Goal: Task Accomplishment & Management: Use online tool/utility

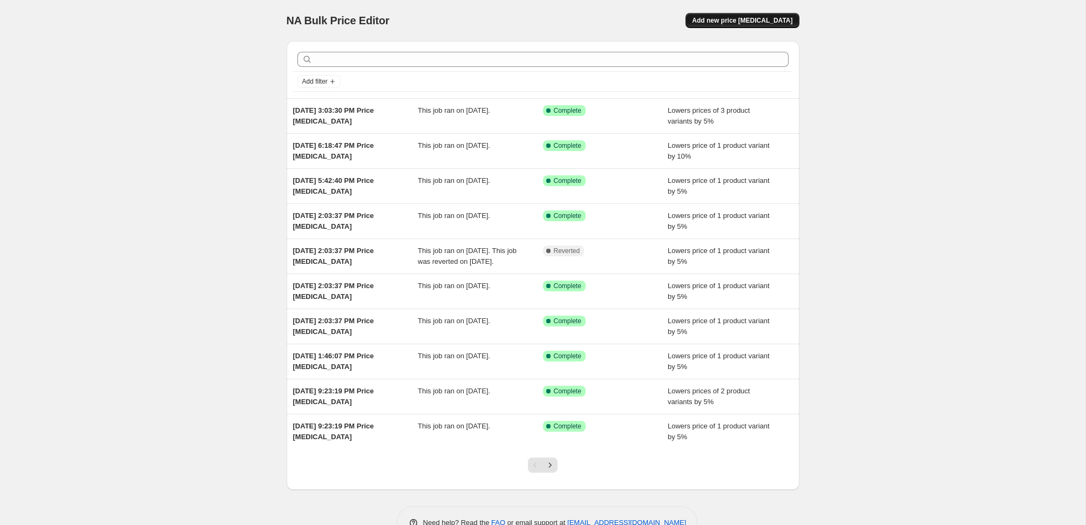
click at [735, 19] on span "Add new price [MEDICAL_DATA]" at bounding box center [742, 20] width 100 height 9
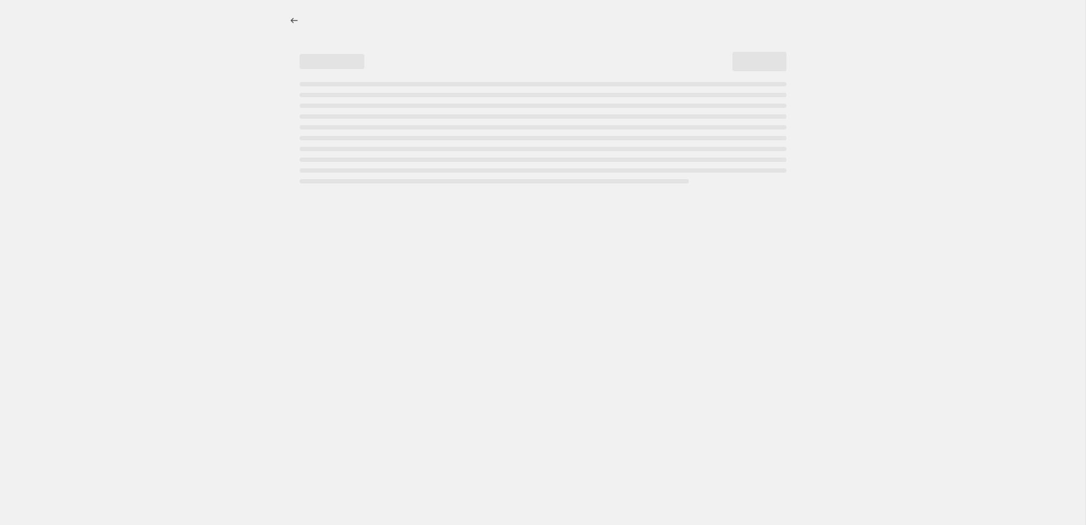
select select "percentage"
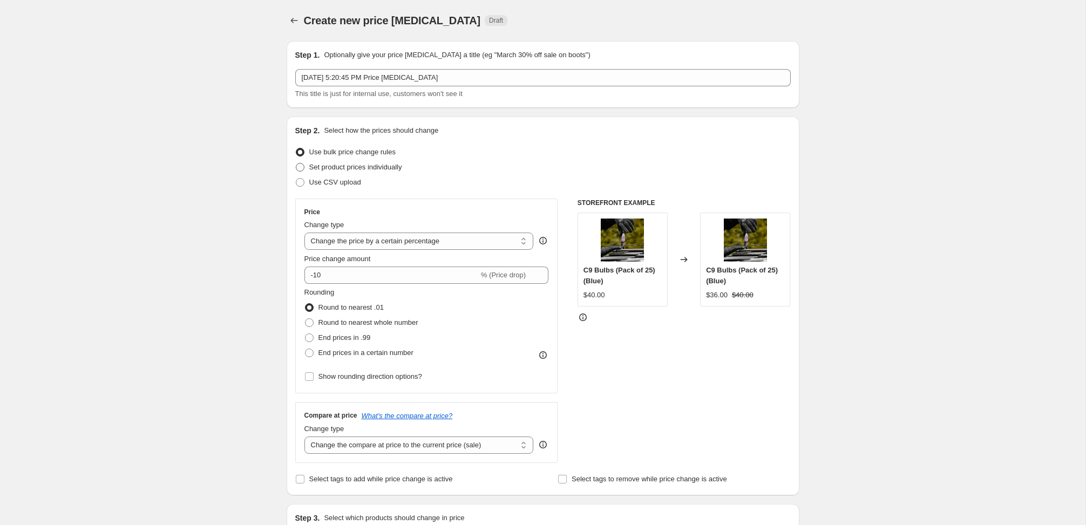
click at [356, 163] on span "Set product prices individually" at bounding box center [355, 167] width 93 height 8
click at [296, 163] on input "Set product prices individually" at bounding box center [296, 163] width 1 height 1
radio input "true"
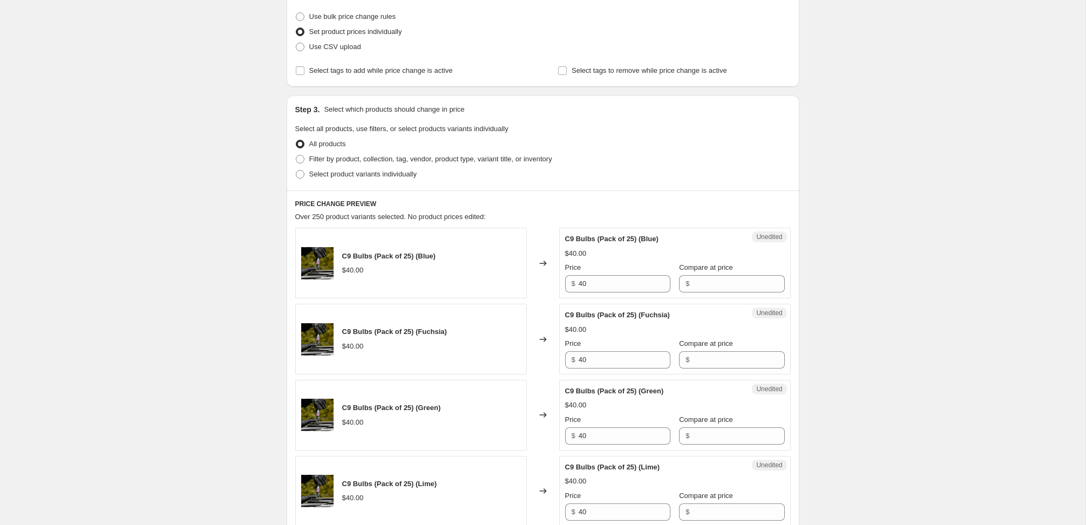
scroll to position [163, 0]
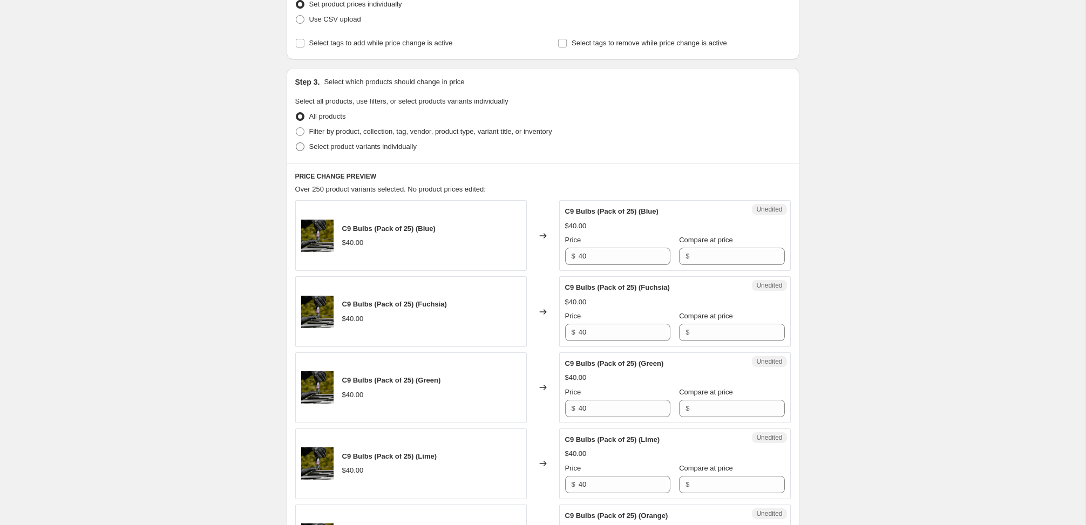
click at [365, 146] on span "Select product variants individually" at bounding box center [362, 146] width 107 height 8
click at [296, 143] on input "Select product variants individually" at bounding box center [296, 142] width 1 height 1
radio input "true"
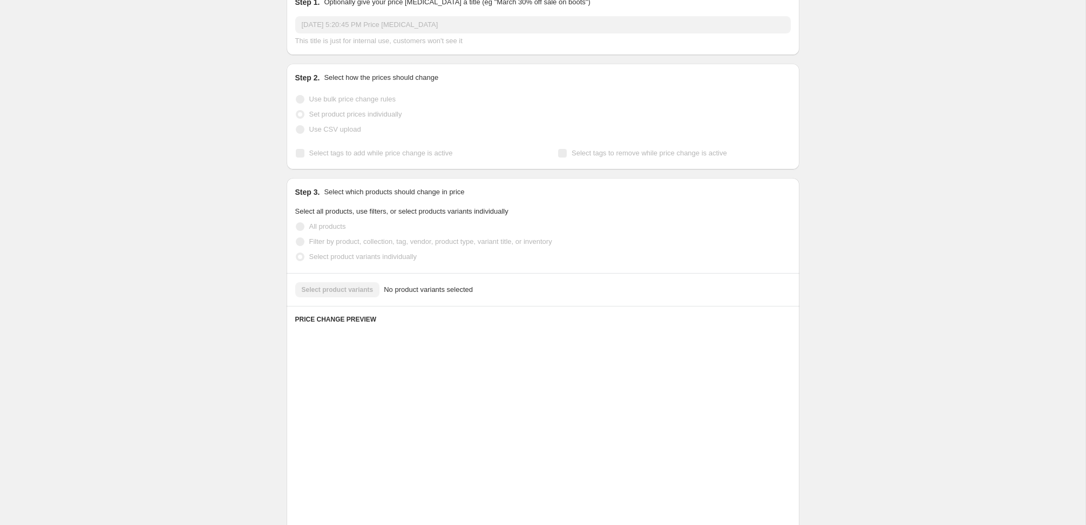
scroll to position [47, 0]
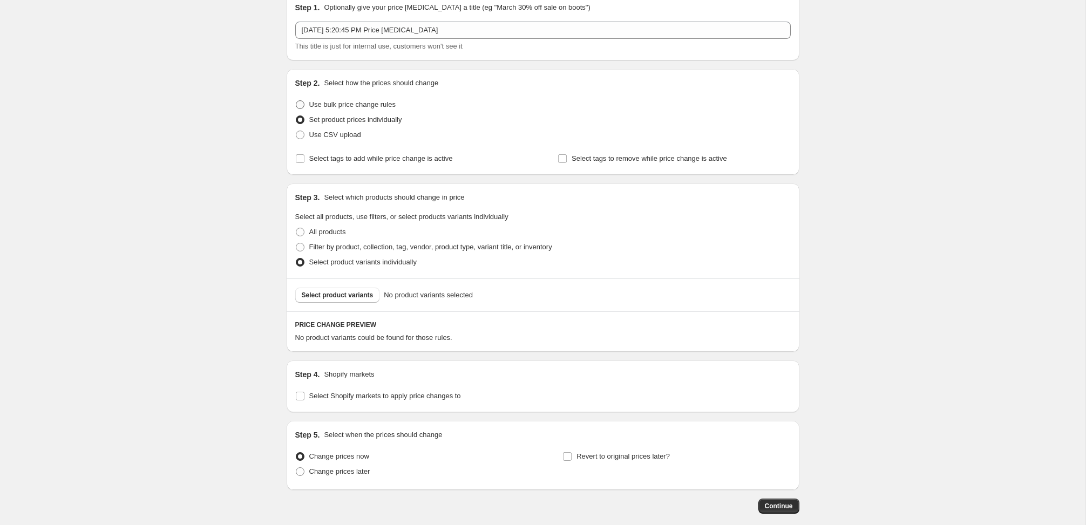
click at [365, 100] on span "Use bulk price change rules" at bounding box center [352, 104] width 86 height 8
click at [296, 100] on input "Use bulk price change rules" at bounding box center [296, 100] width 1 height 1
radio input "true"
select select "percentage"
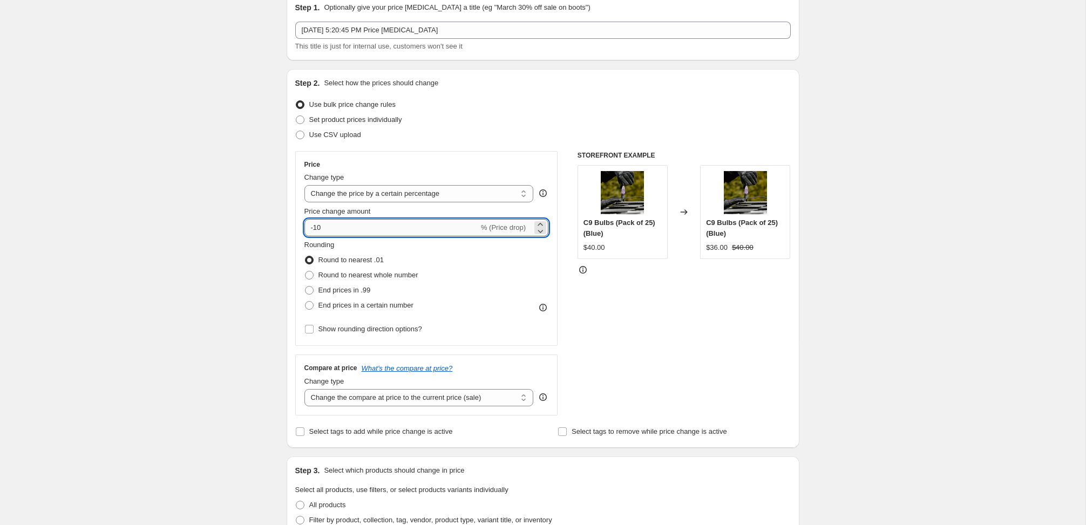
click at [343, 228] on input "-10" at bounding box center [391, 227] width 174 height 17
type input "-1"
type input "-5"
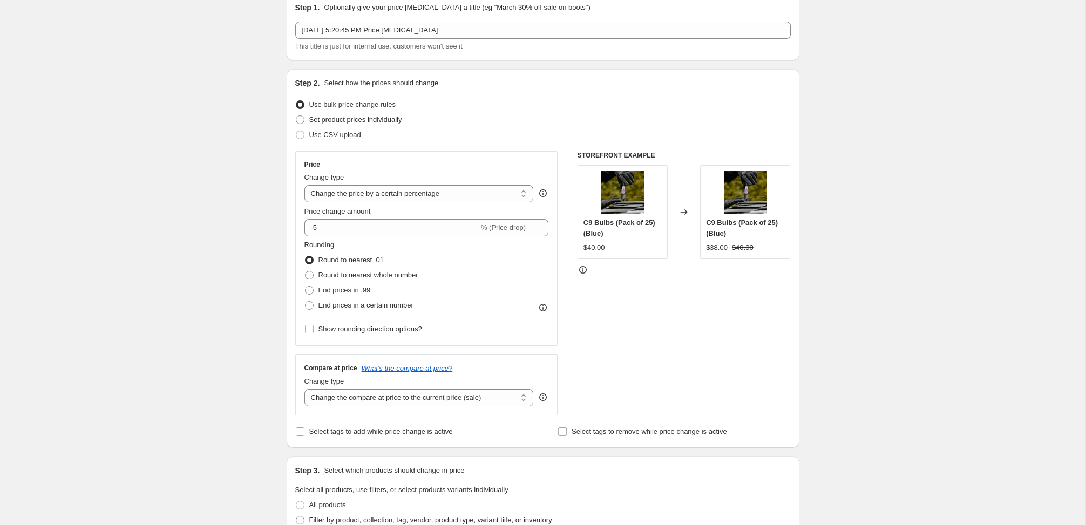
click at [414, 167] on div "Price" at bounding box center [426, 164] width 244 height 9
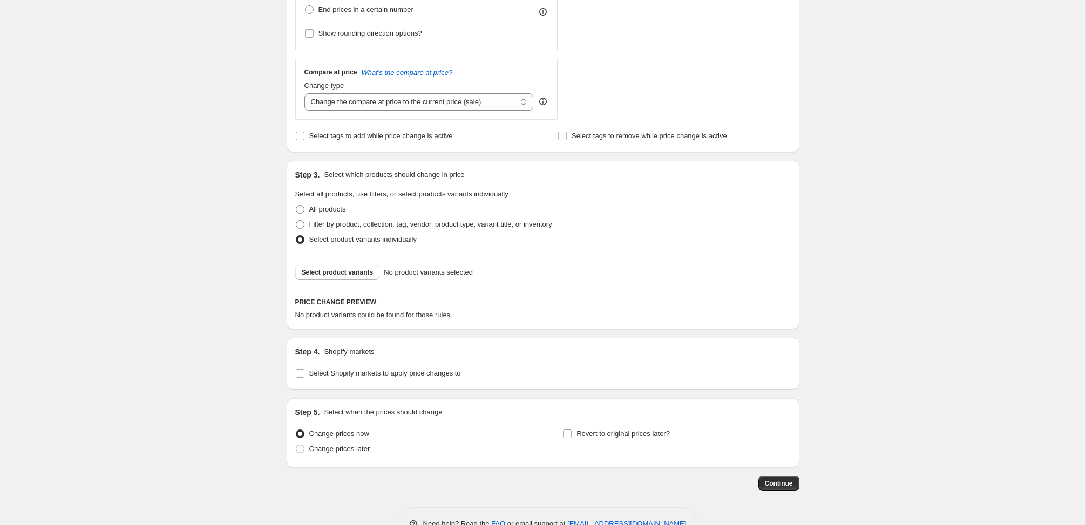
scroll to position [375, 0]
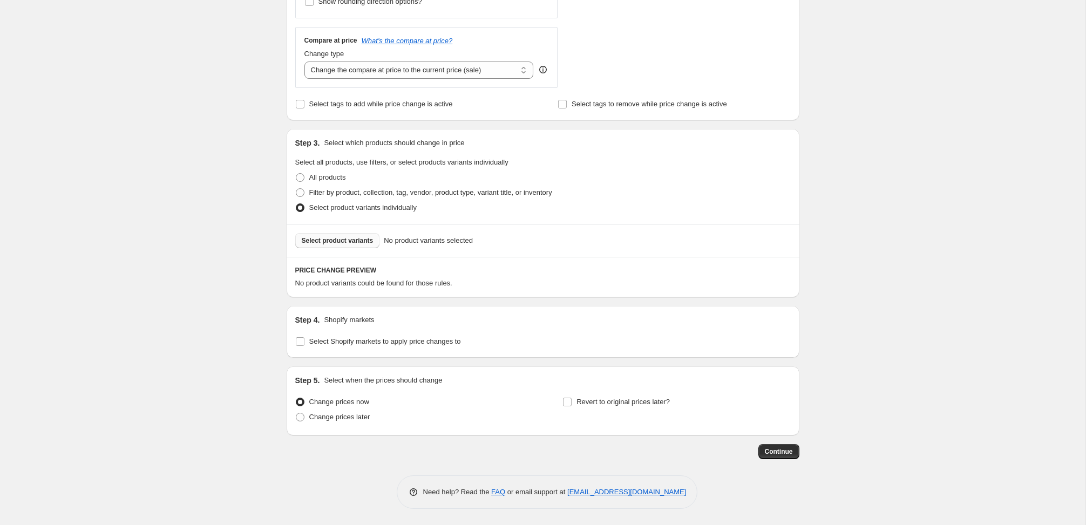
click at [370, 243] on span "Select product variants" at bounding box center [338, 240] width 72 height 9
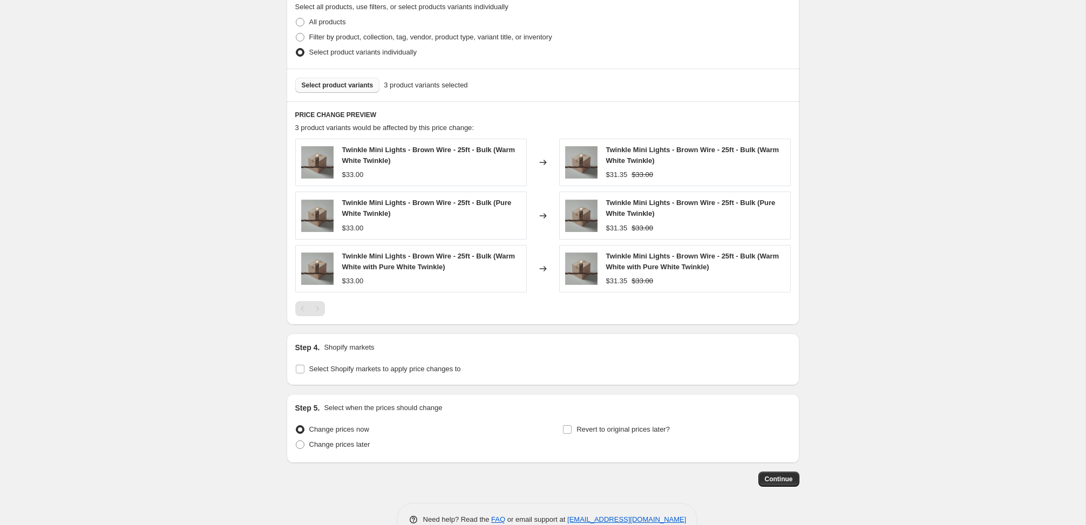
scroll to position [559, 0]
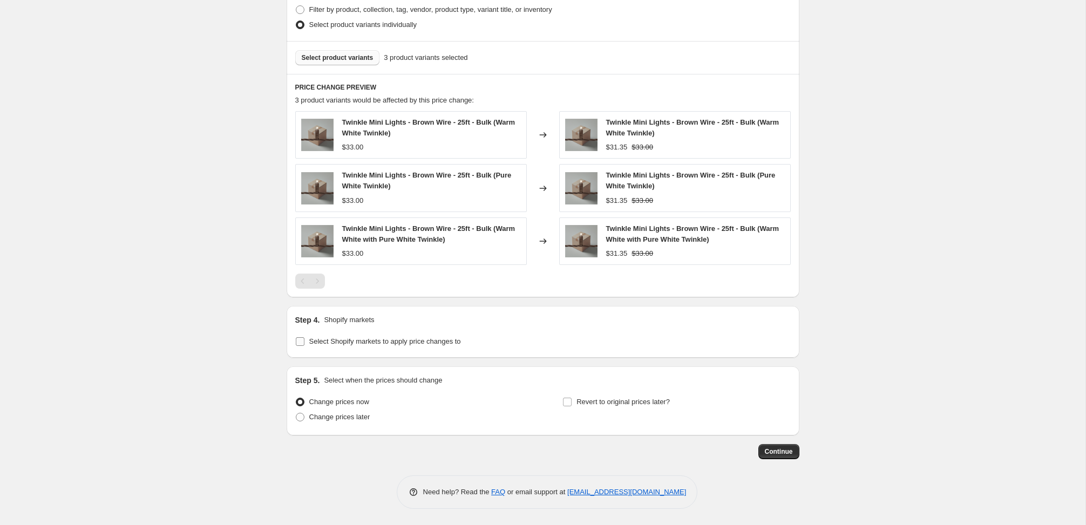
click at [451, 342] on span "Select Shopify markets to apply price changes to" at bounding box center [385, 341] width 152 height 8
click at [304, 342] on input "Select Shopify markets to apply price changes to" at bounding box center [300, 341] width 9 height 9
checkbox input "true"
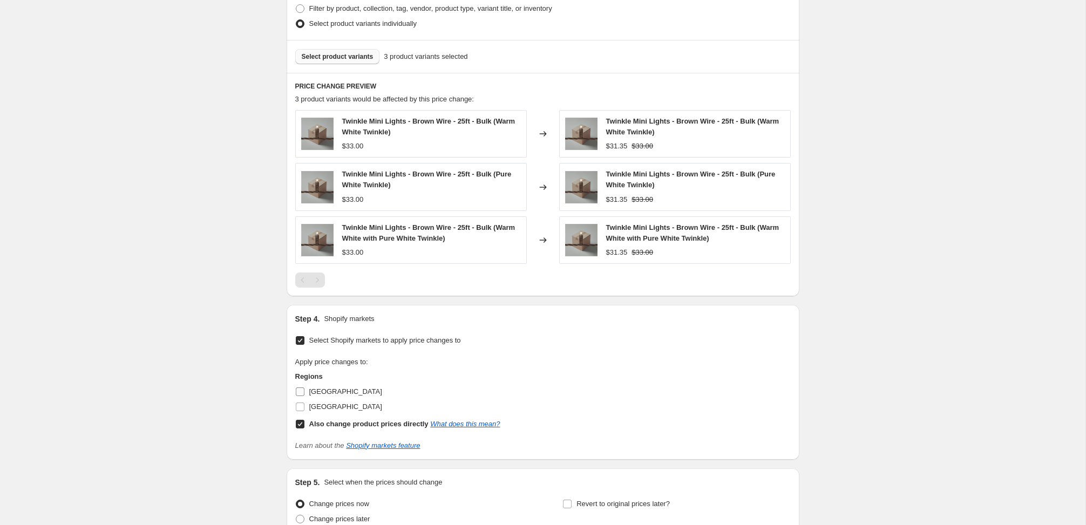
click at [322, 396] on span "[GEOGRAPHIC_DATA]" at bounding box center [345, 392] width 73 height 8
click at [304, 396] on input "[GEOGRAPHIC_DATA]" at bounding box center [300, 392] width 9 height 9
checkbox input "true"
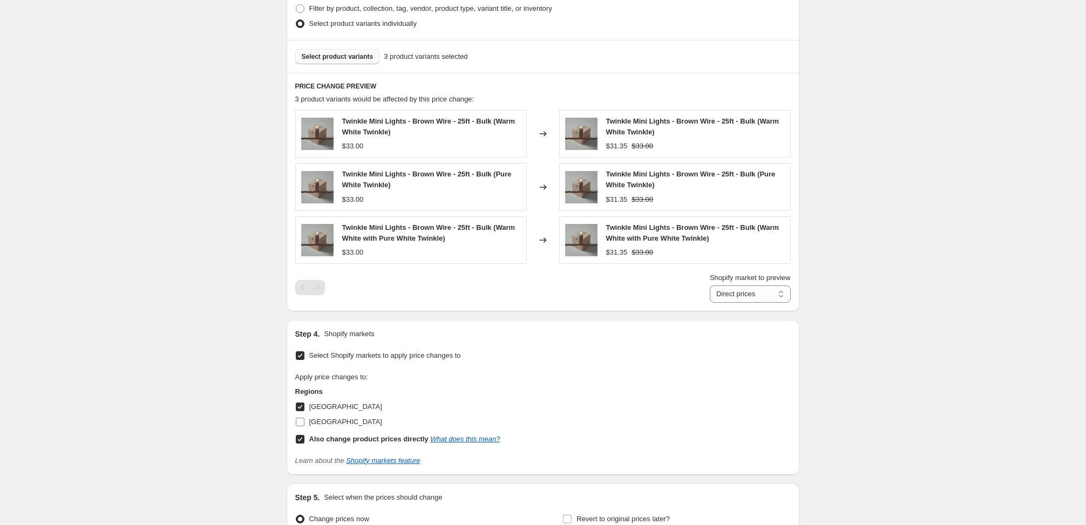
click at [322, 420] on span "[GEOGRAPHIC_DATA]" at bounding box center [345, 422] width 73 height 8
click at [304, 420] on input "[GEOGRAPHIC_DATA]" at bounding box center [300, 422] width 9 height 9
checkbox input "true"
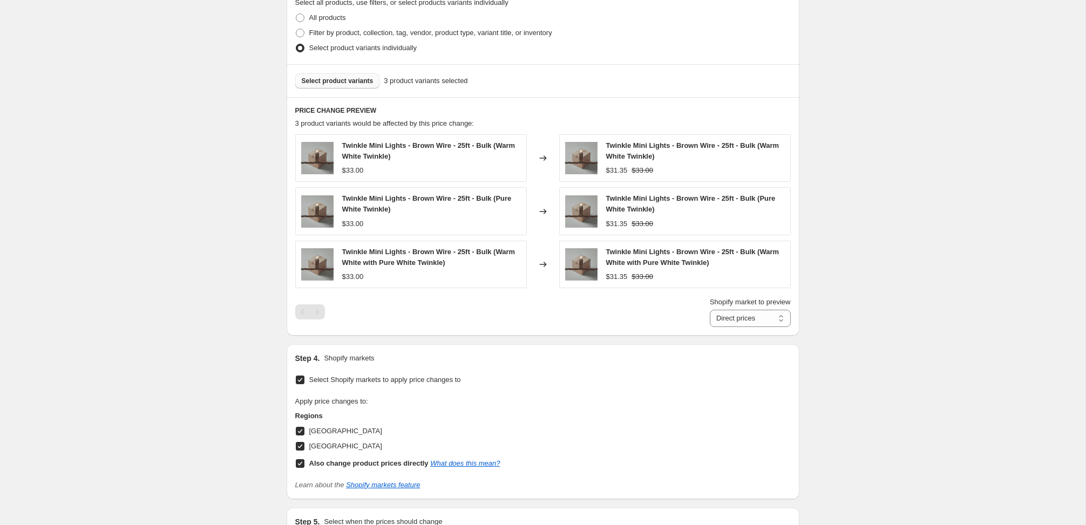
scroll to position [539, 0]
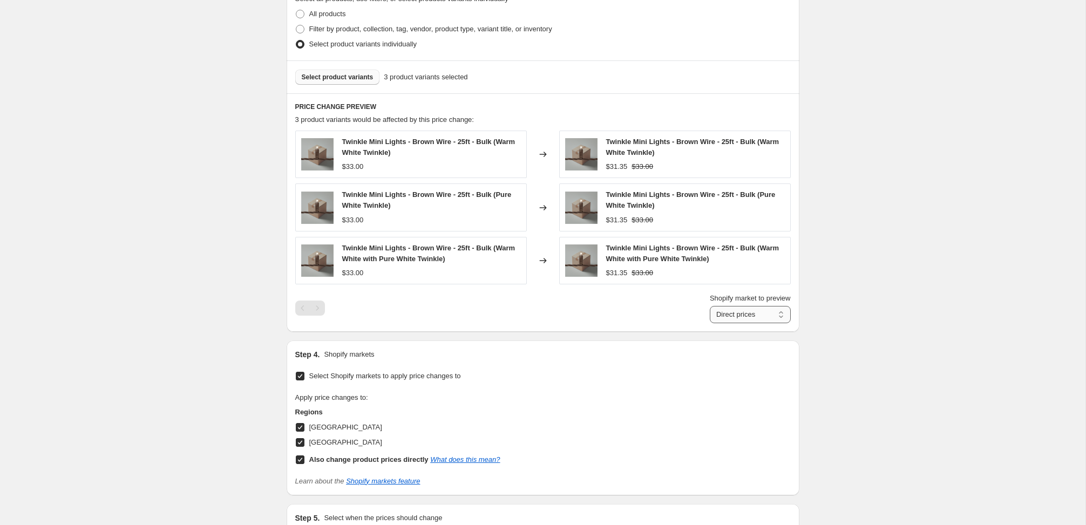
click at [746, 316] on select "Direct prices [GEOGRAPHIC_DATA] [GEOGRAPHIC_DATA]" at bounding box center [750, 314] width 81 height 17
click at [710, 323] on select "Direct prices [GEOGRAPHIC_DATA] [GEOGRAPHIC_DATA]" at bounding box center [750, 314] width 81 height 17
click at [746, 312] on select "Direct prices [GEOGRAPHIC_DATA] [GEOGRAPHIC_DATA]" at bounding box center [743, 314] width 94 height 17
click at [704, 323] on select "Direct prices [GEOGRAPHIC_DATA] [GEOGRAPHIC_DATA]" at bounding box center [743, 314] width 94 height 17
click at [745, 315] on select "Direct prices [GEOGRAPHIC_DATA] [GEOGRAPHIC_DATA]" at bounding box center [743, 314] width 94 height 17
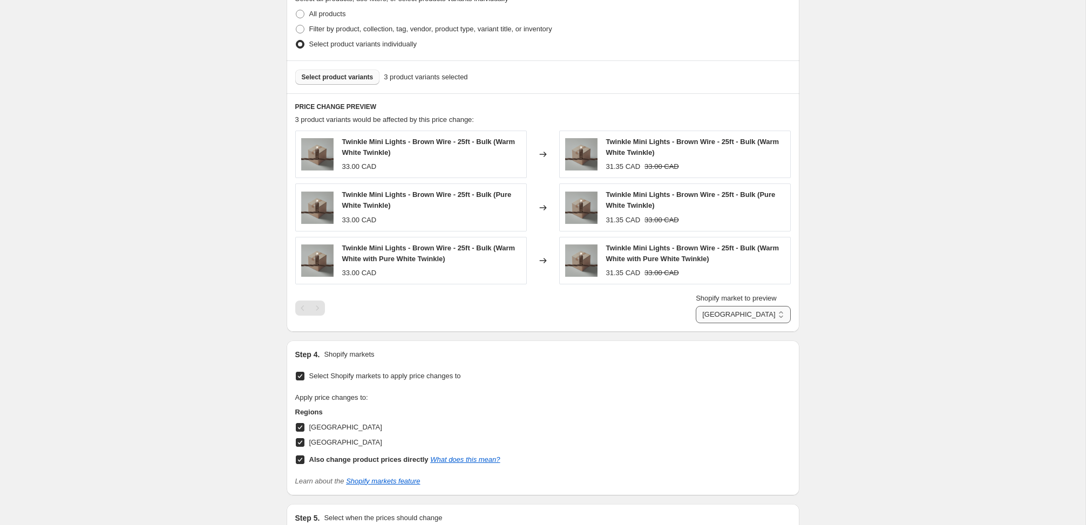
select select "direct"
click at [704, 323] on select "Direct prices [GEOGRAPHIC_DATA] [GEOGRAPHIC_DATA]" at bounding box center [743, 314] width 94 height 17
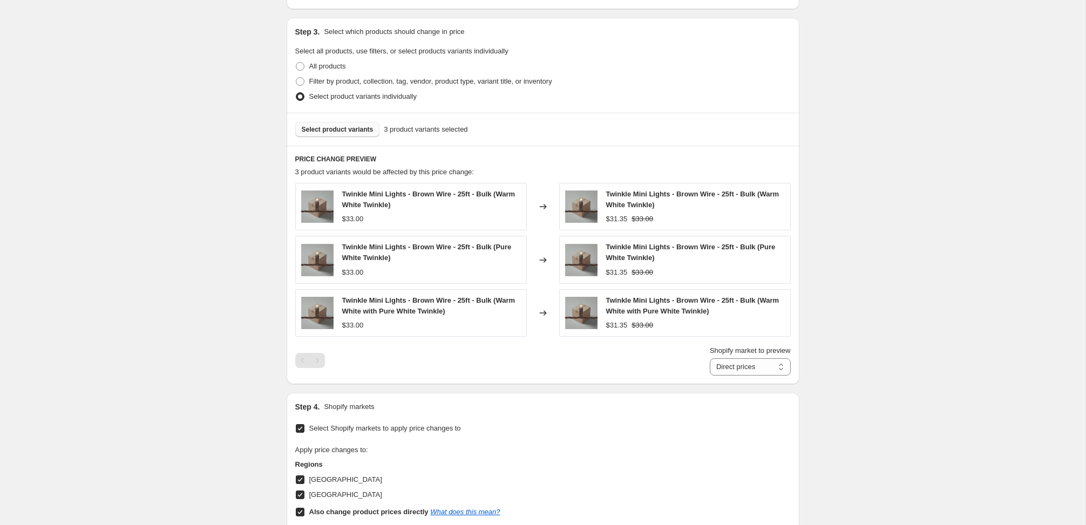
scroll to position [676, 0]
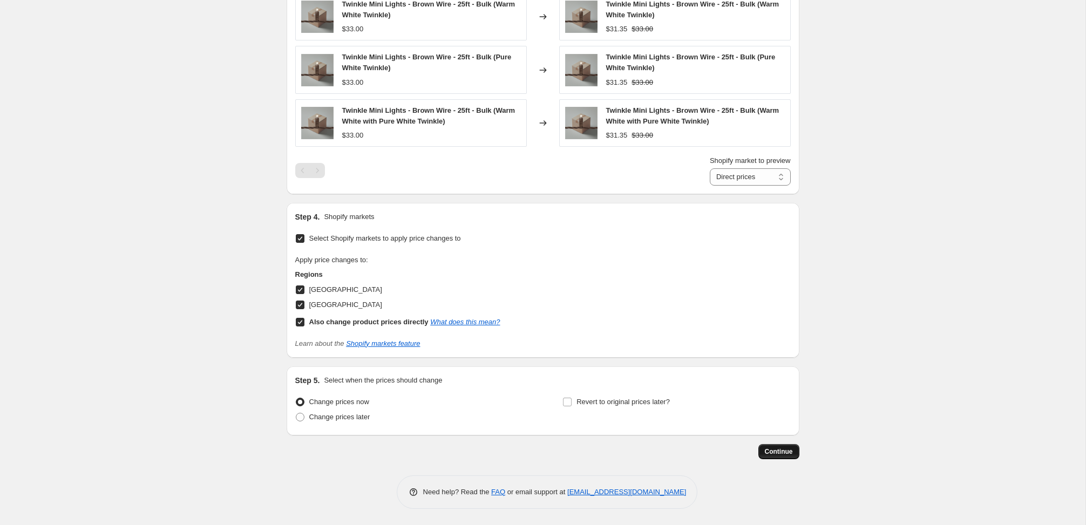
click at [771, 456] on button "Continue" at bounding box center [778, 451] width 41 height 15
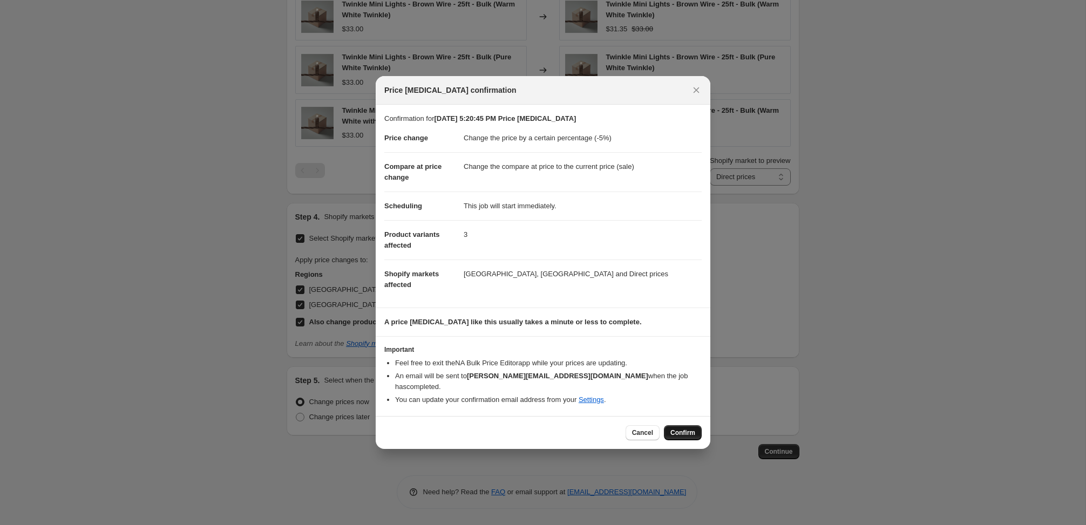
click at [692, 429] on span "Confirm" at bounding box center [682, 433] width 25 height 9
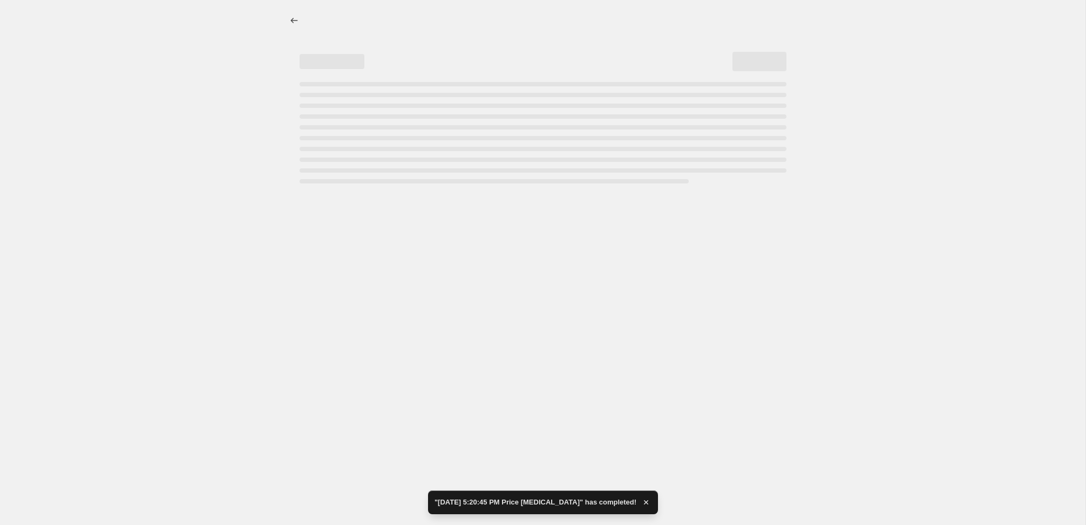
select select "percentage"
